Goal: Information Seeking & Learning: Learn about a topic

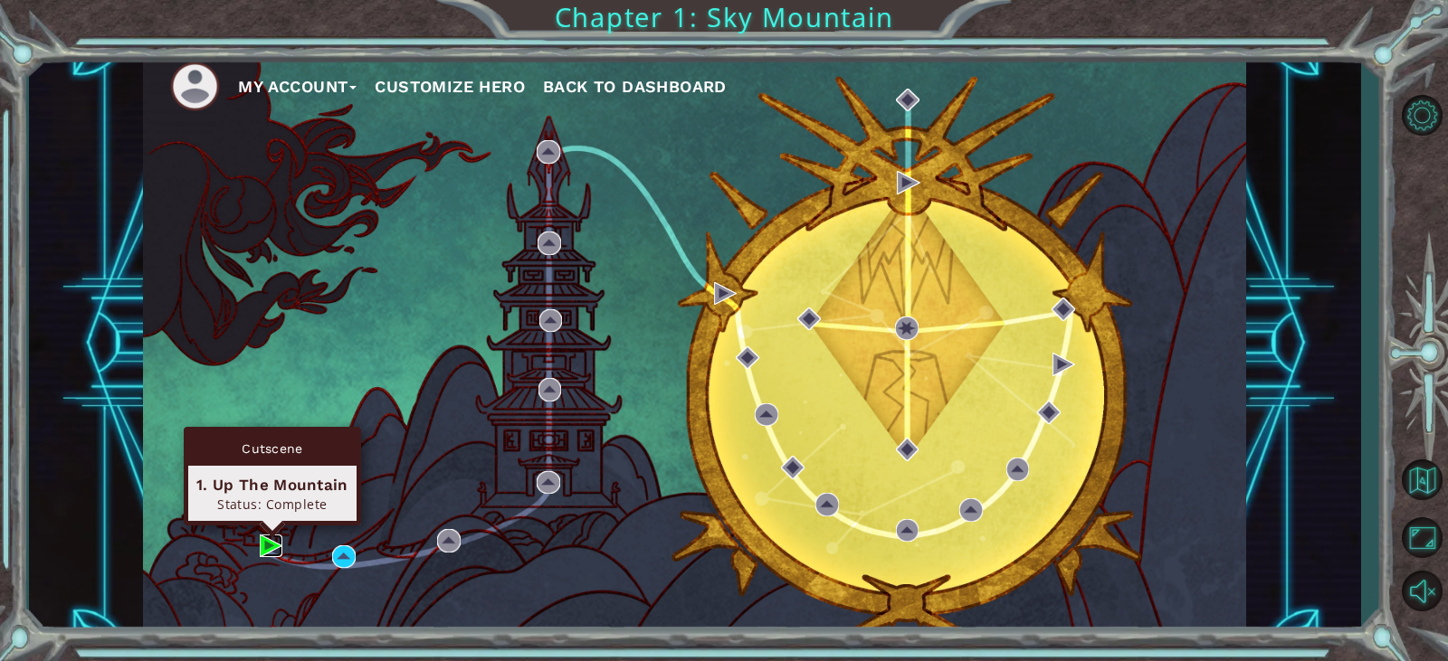
click at [265, 548] on img at bounding box center [272, 547] width 24 height 24
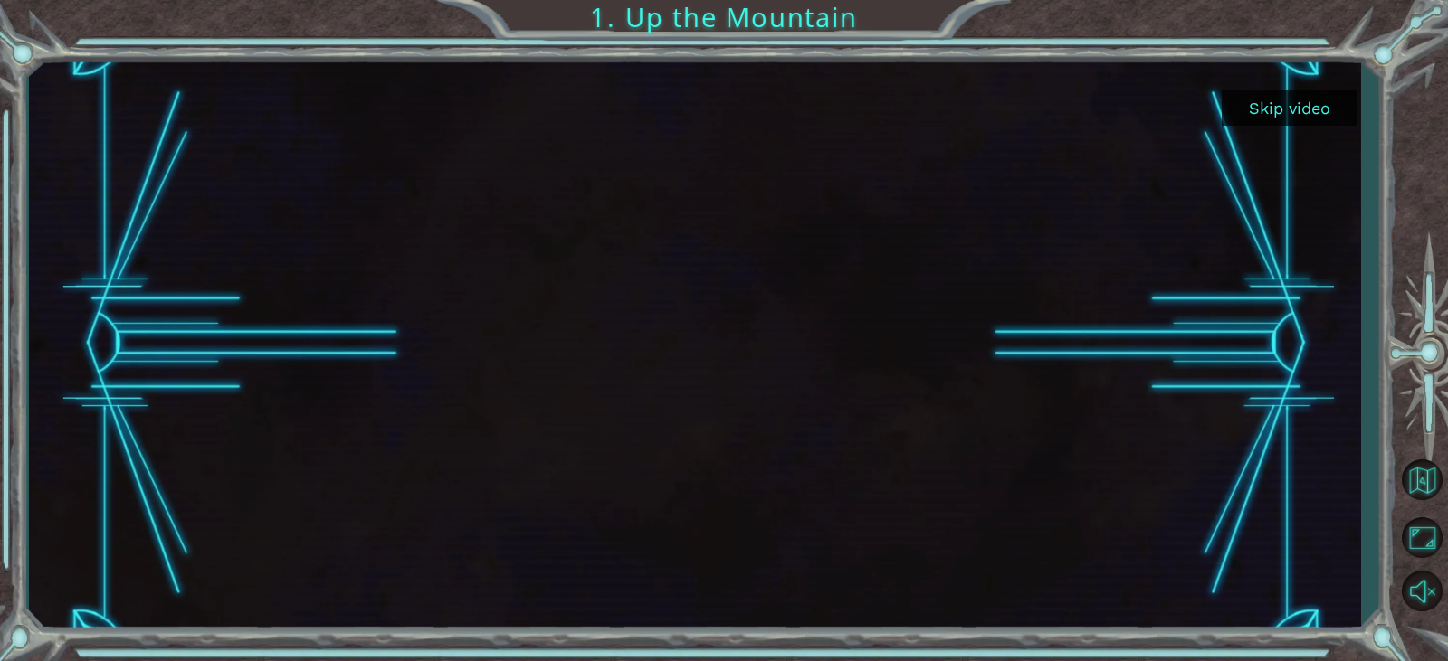
click at [1313, 100] on button "Skip video" at bounding box center [1289, 107] width 136 height 35
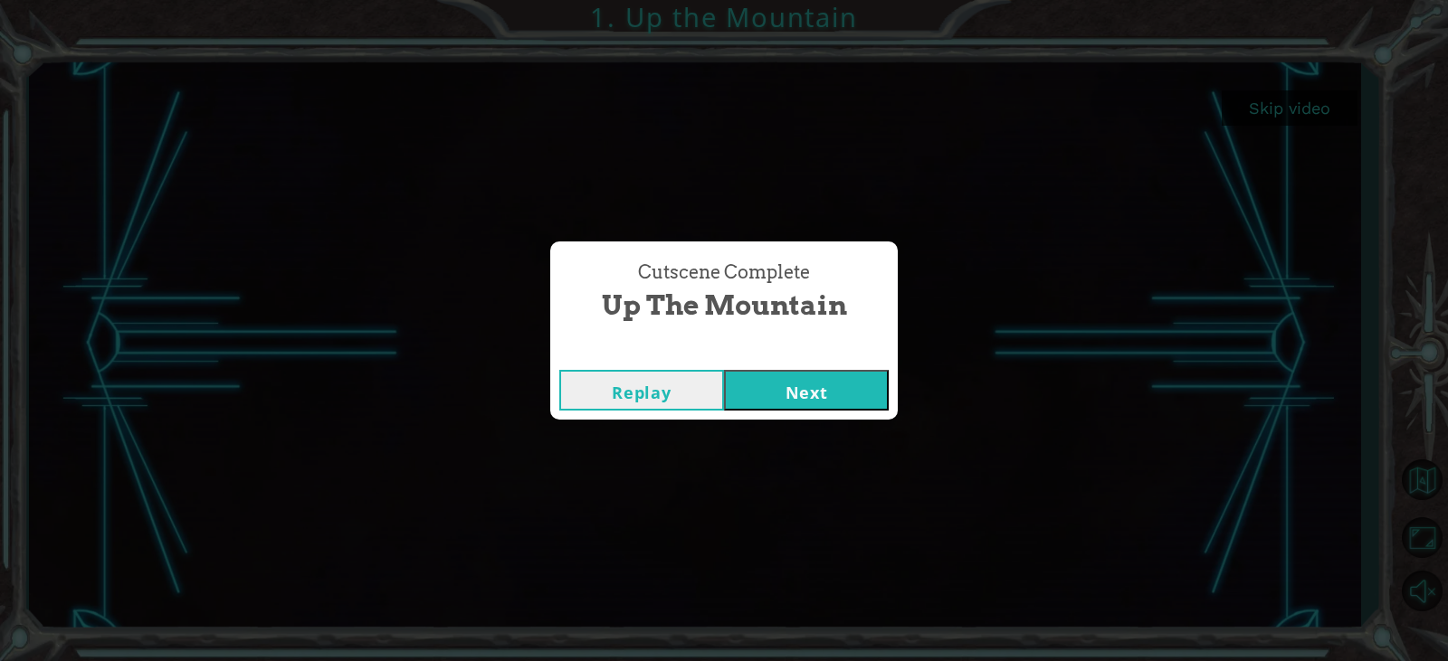
click at [782, 391] on button "Next" at bounding box center [806, 390] width 165 height 41
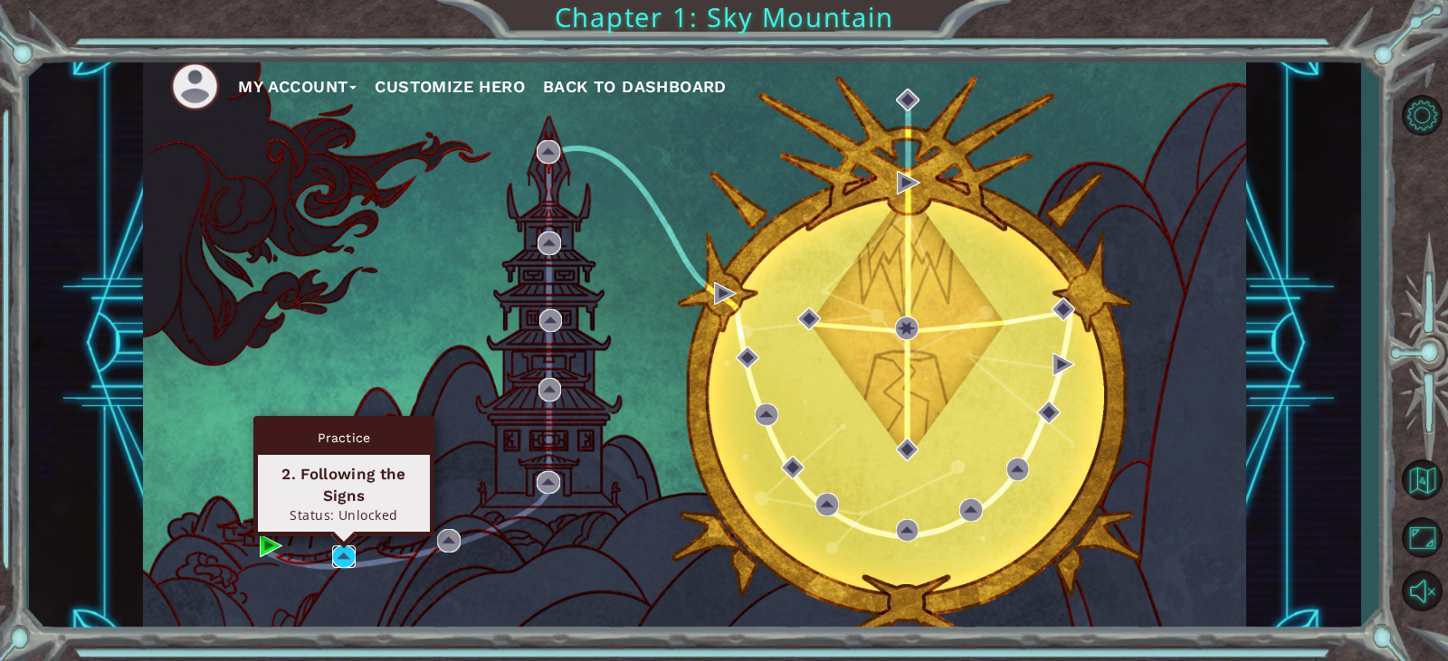
click at [344, 550] on img at bounding box center [344, 558] width 24 height 24
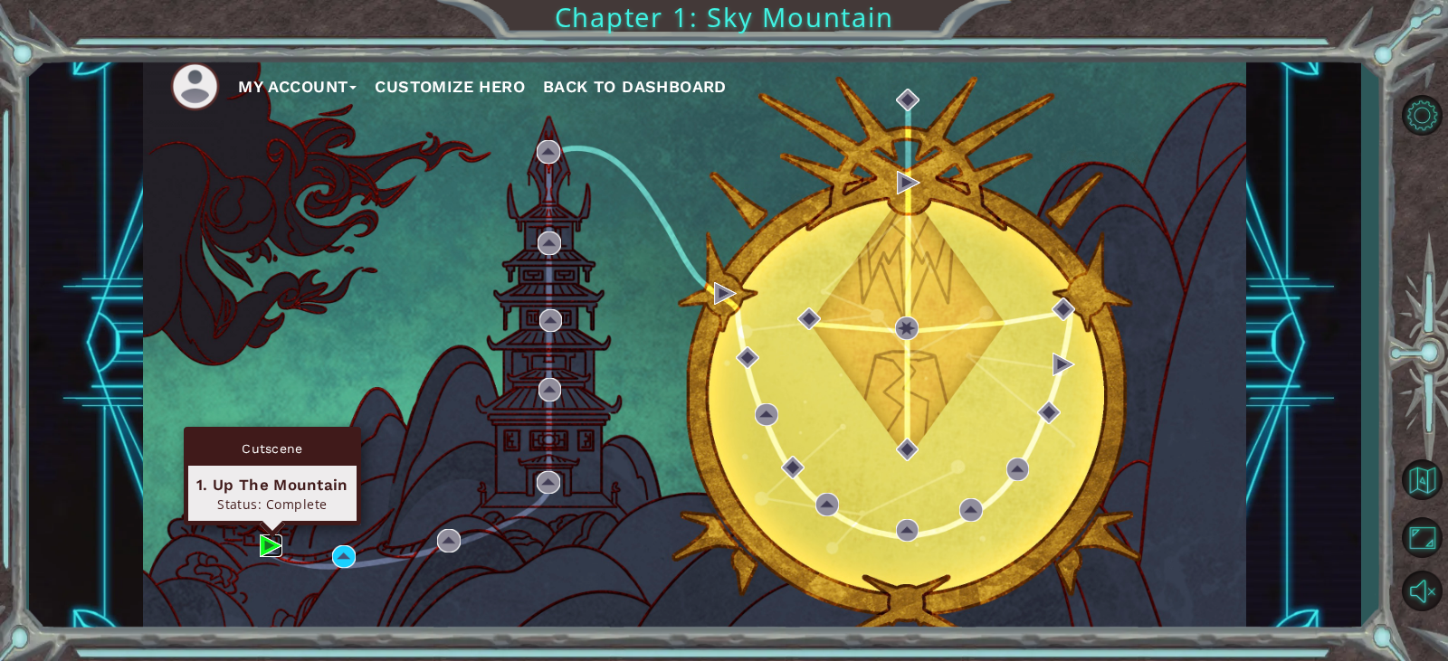
click at [273, 546] on img at bounding box center [272, 547] width 24 height 24
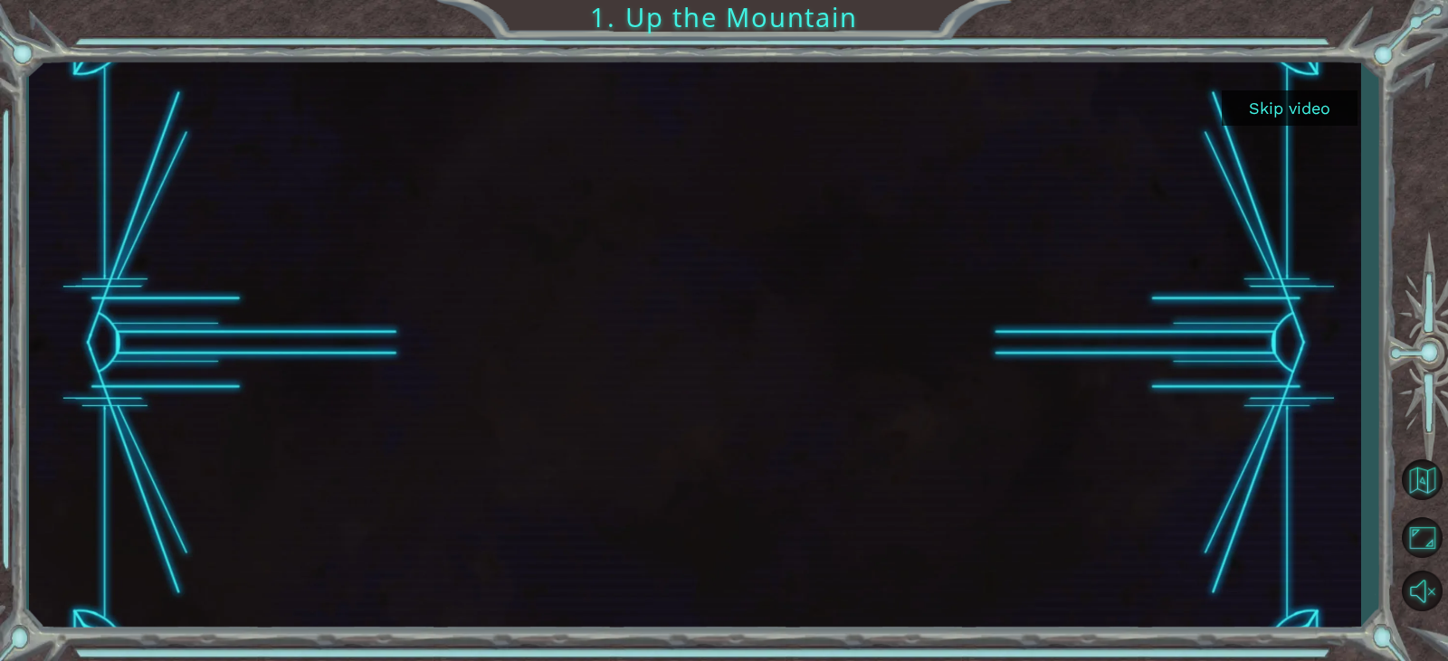
click at [1315, 120] on button "Skip video" at bounding box center [1289, 107] width 136 height 35
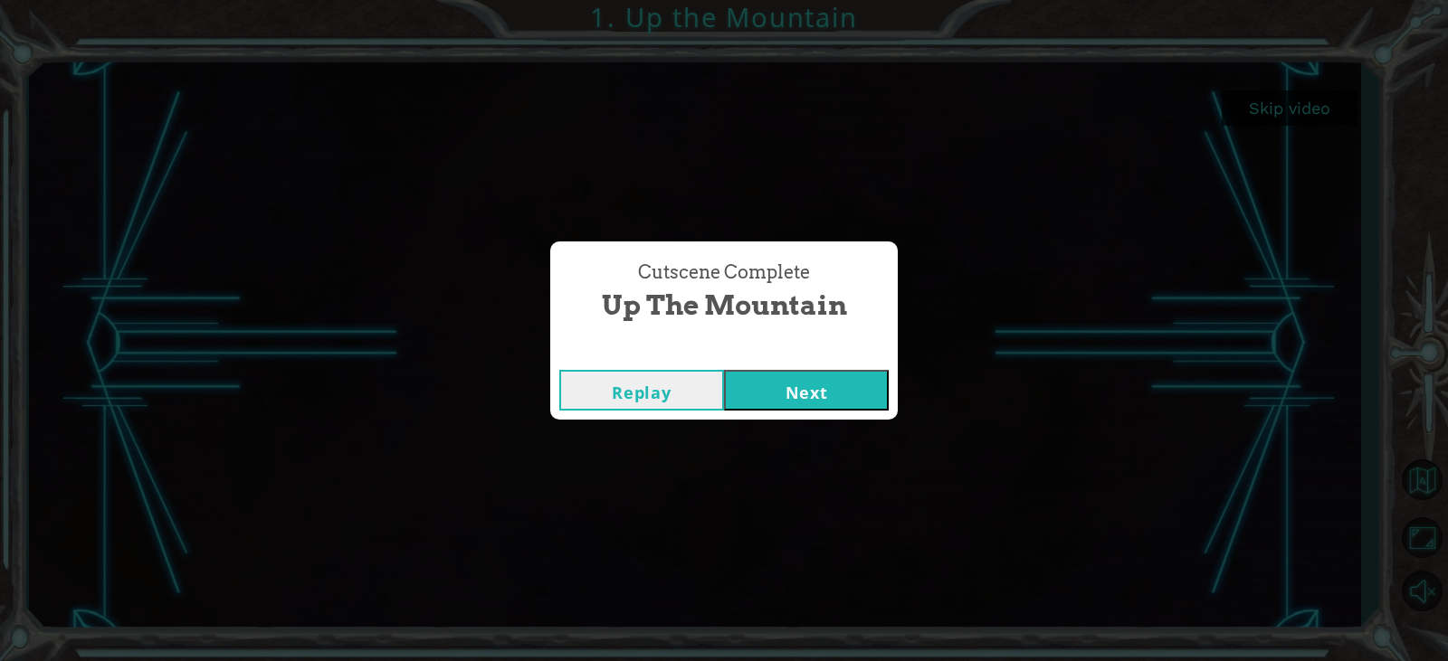
click at [796, 401] on button "Next" at bounding box center [806, 390] width 165 height 41
